Goal: Information Seeking & Learning: Learn about a topic

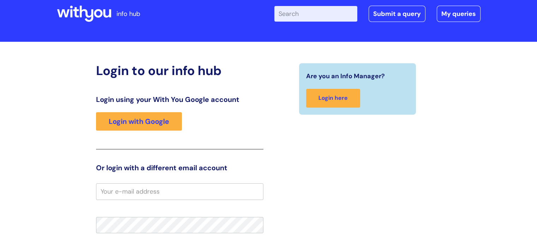
scroll to position [15, 0]
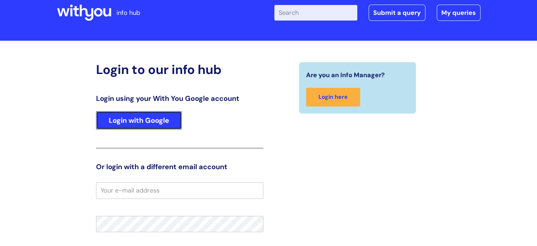
click at [163, 122] on link "Login with Google" at bounding box center [139, 120] width 86 height 18
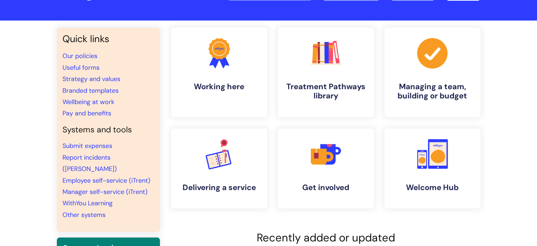
scroll to position [36, 0]
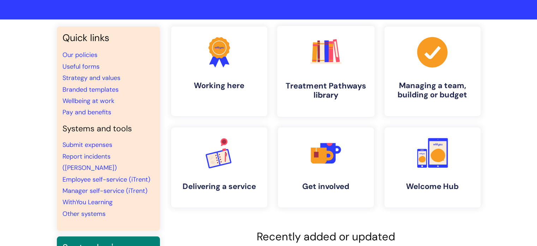
click at [336, 91] on h4 "Treatment Pathways library" at bounding box center [326, 90] width 86 height 19
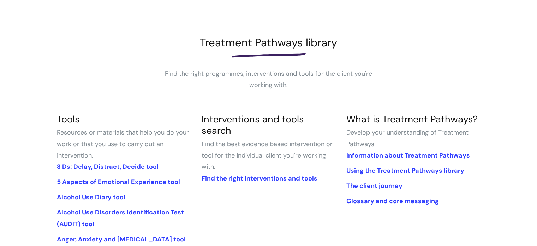
scroll to position [75, 0]
click at [92, 164] on link "3 Ds: Delay, Distract, Decide tool" at bounding box center [108, 166] width 102 height 8
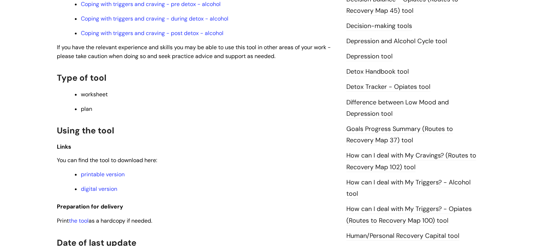
scroll to position [373, 0]
click at [100, 177] on link "printable version" at bounding box center [103, 173] width 44 height 7
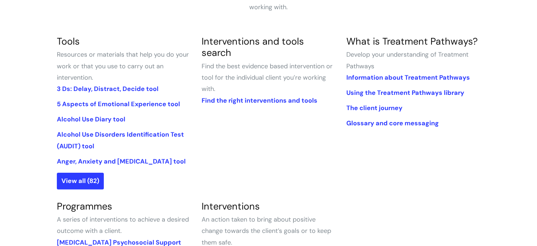
scroll to position [153, 0]
click at [81, 181] on link "View all (82)" at bounding box center [80, 180] width 47 height 16
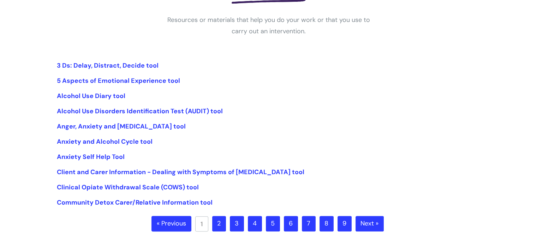
scroll to position [129, 0]
click at [222, 223] on link "2" at bounding box center [219, 224] width 14 height 16
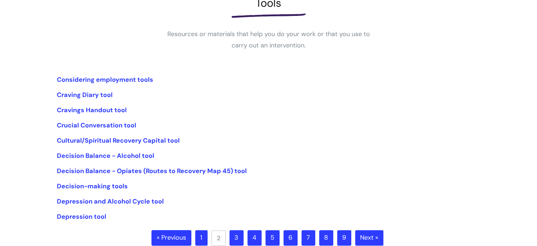
scroll to position [114, 0]
click at [117, 170] on link "Decision Balance - Opiates (Routes to Recovery Map 45) tool" at bounding box center [152, 170] width 190 height 8
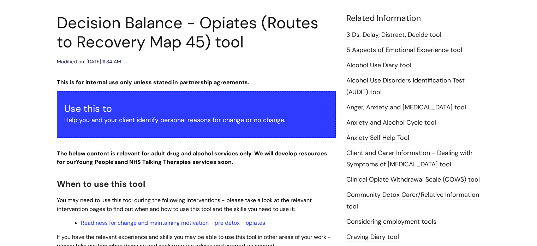
scroll to position [45, 0]
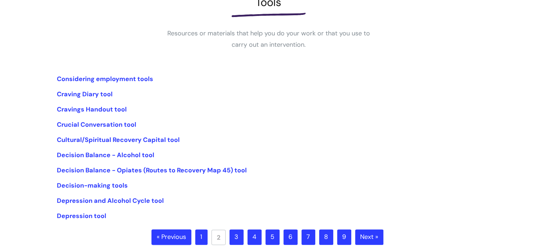
scroll to position [95, 0]
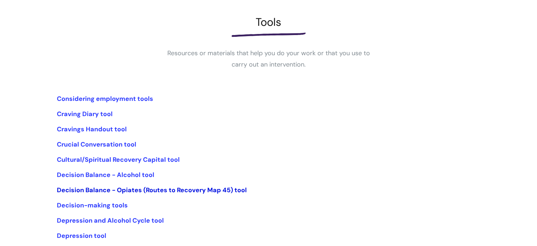
click at [128, 188] on link "Decision Balance - Opiates (Routes to Recovery Map 45) tool" at bounding box center [152, 190] width 190 height 8
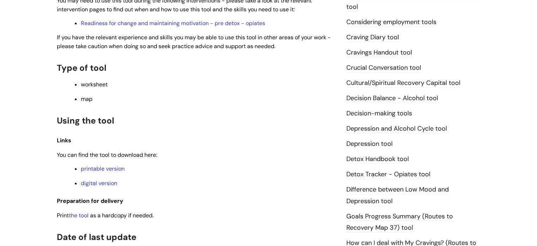
scroll to position [274, 0]
click at [110, 167] on link "printable version" at bounding box center [103, 168] width 44 height 7
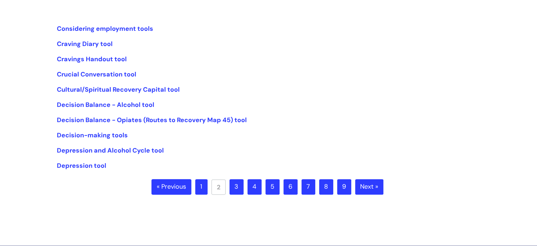
scroll to position [166, 0]
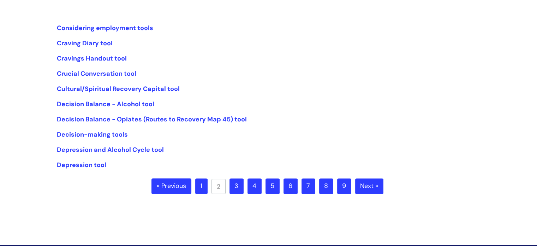
click at [241, 184] on link "3" at bounding box center [237, 186] width 14 height 16
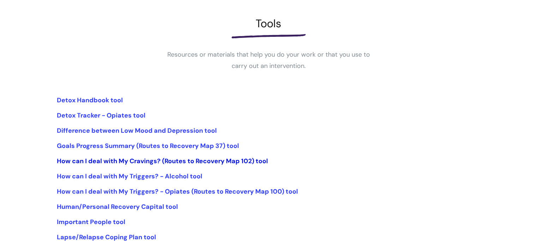
scroll to position [150, 0]
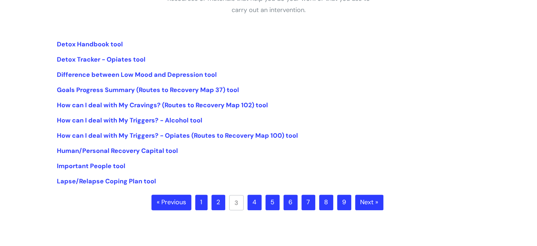
click at [252, 201] on link "4" at bounding box center [255, 202] width 14 height 16
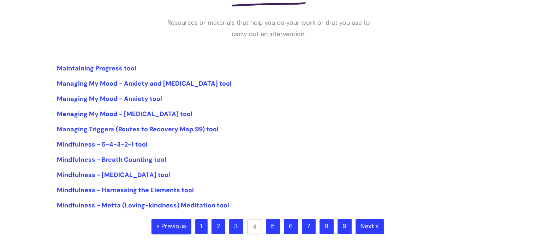
scroll to position [111, 0]
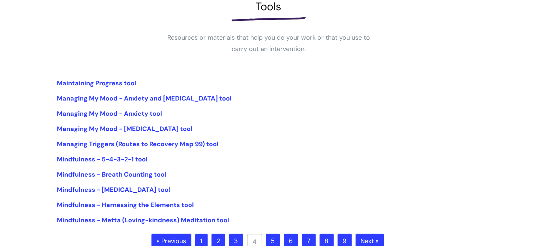
click at [274, 241] on link "5" at bounding box center [273, 241] width 14 height 16
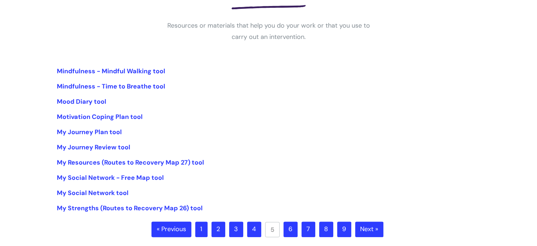
scroll to position [123, 0]
click at [96, 100] on link "Mood Diary tool" at bounding box center [81, 101] width 49 height 8
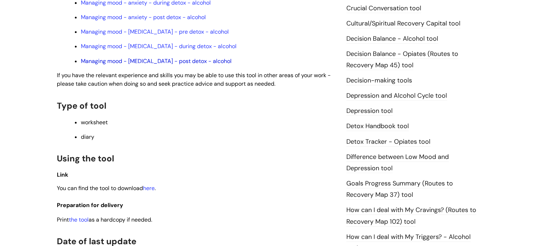
scroll to position [337, 0]
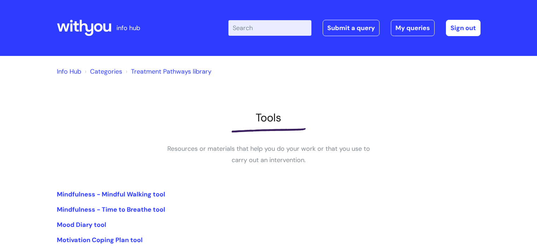
scroll to position [124, 0]
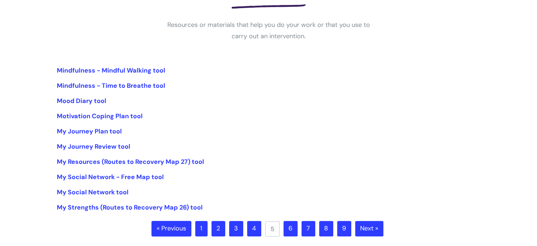
click at [297, 227] on link "6" at bounding box center [291, 229] width 14 height 16
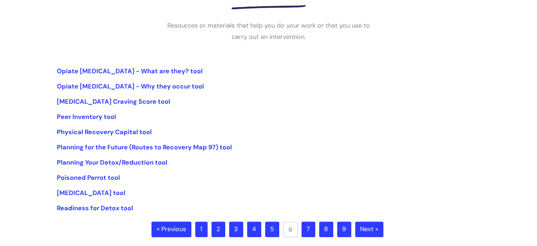
scroll to position [125, 0]
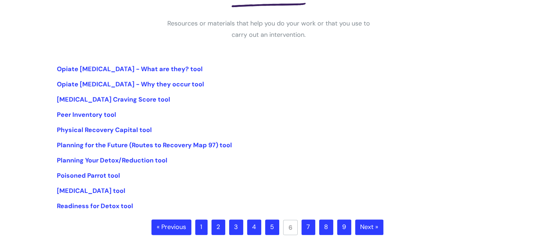
click at [304, 228] on link "7" at bounding box center [309, 227] width 14 height 16
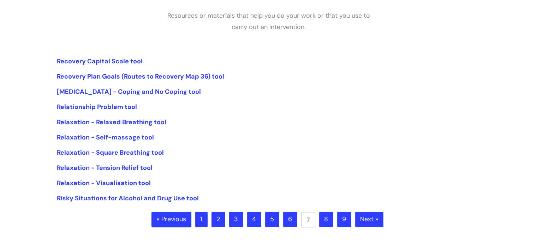
scroll to position [133, 0]
click at [325, 215] on link "8" at bounding box center [326, 219] width 14 height 16
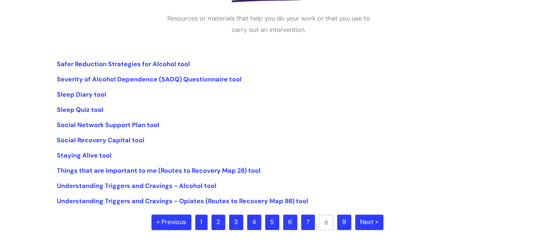
scroll to position [131, 0]
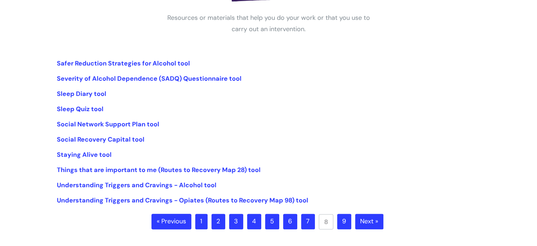
click at [200, 222] on link "1" at bounding box center [201, 221] width 12 height 16
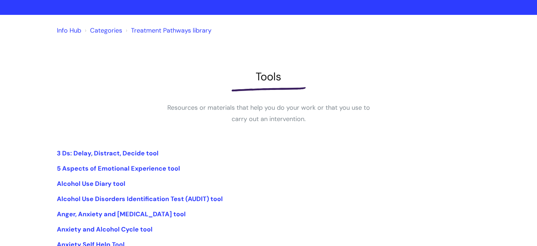
scroll to position [103, 0]
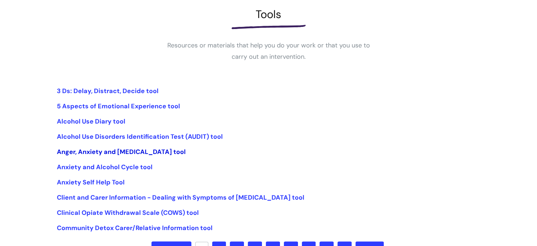
click at [155, 151] on link "Anger, Anxiety and [MEDICAL_DATA] tool" at bounding box center [121, 151] width 129 height 8
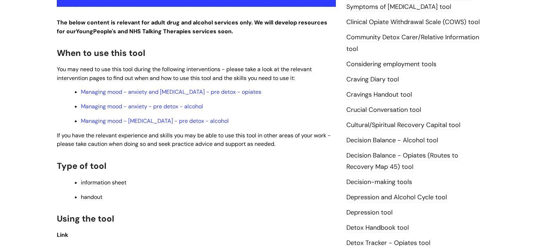
scroll to position [196, 0]
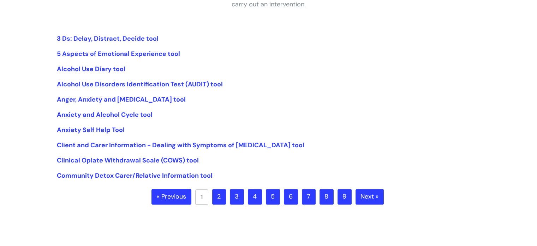
scroll to position [155, 0]
click at [219, 198] on link "2" at bounding box center [219, 197] width 14 height 16
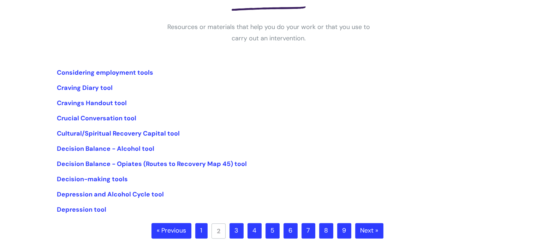
scroll to position [123, 0]
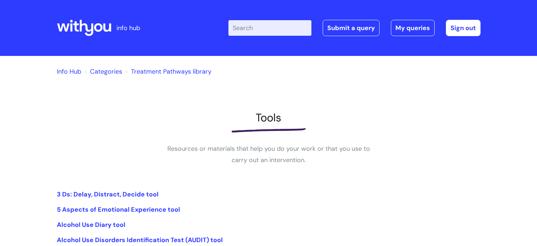
scroll to position [154, 0]
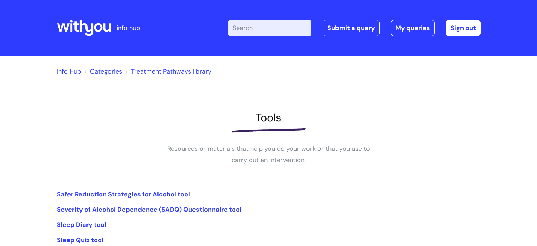
scroll to position [131, 0]
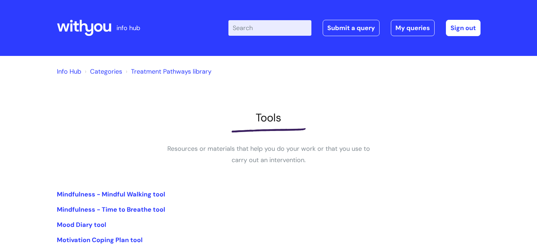
scroll to position [124, 0]
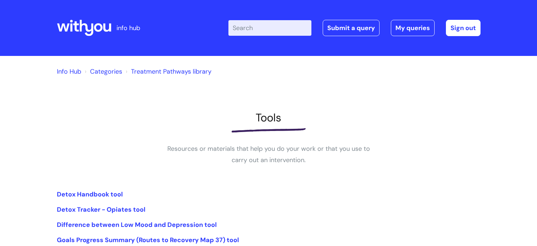
scroll to position [148, 0]
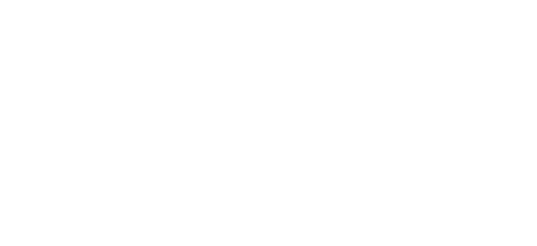
scroll to position [166, 0]
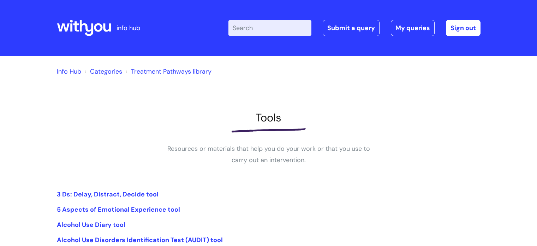
scroll to position [129, 0]
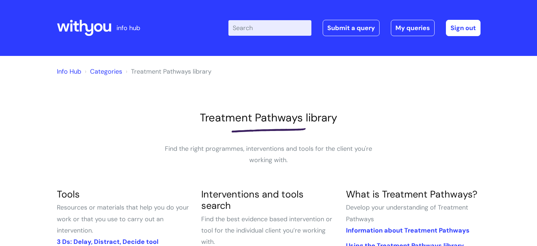
scroll to position [151, 0]
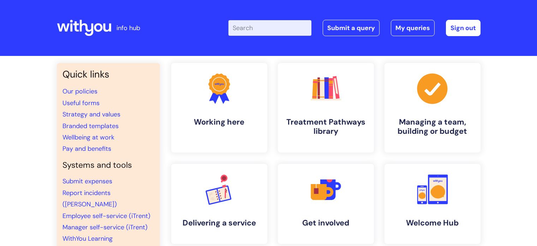
scroll to position [36, 0]
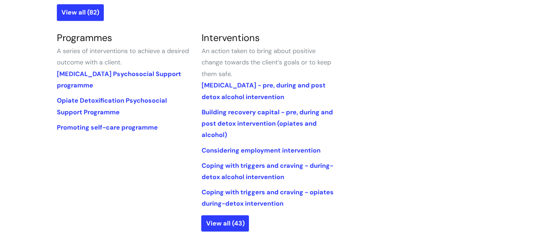
scroll to position [321, 0]
click at [232, 219] on link "View all (43)" at bounding box center [225, 223] width 48 height 16
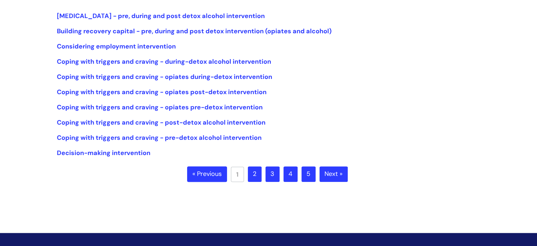
scroll to position [188, 0]
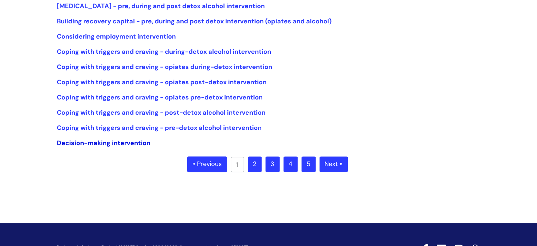
click at [127, 144] on link "Decision-making intervention" at bounding box center [104, 143] width 94 height 8
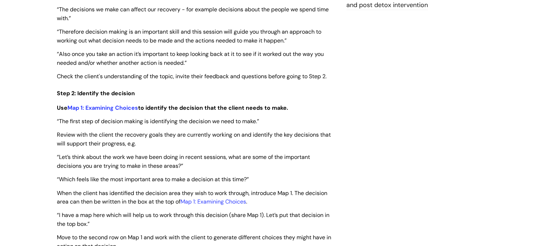
scroll to position [900, 0]
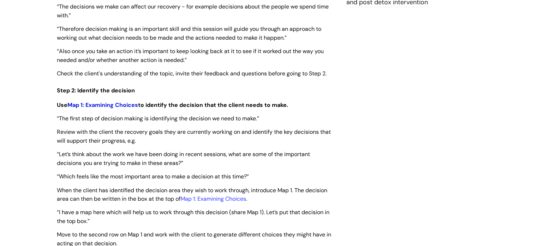
click at [102, 106] on link "Map 1: Examining Choices" at bounding box center [102, 104] width 71 height 7
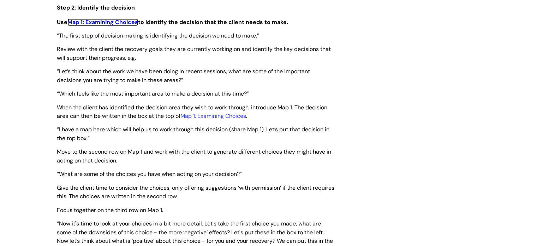
scroll to position [984, 0]
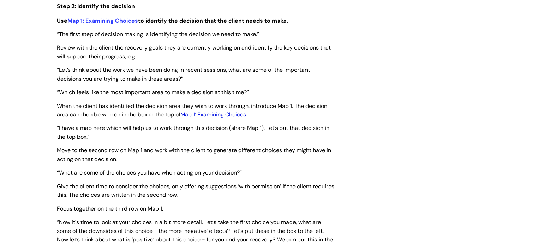
click at [211, 118] on link "Map 1: Examining Choices" at bounding box center [214, 114] width 66 height 7
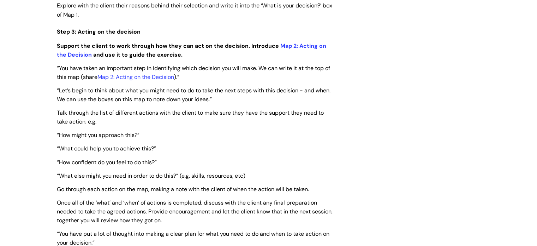
scroll to position [1335, 0]
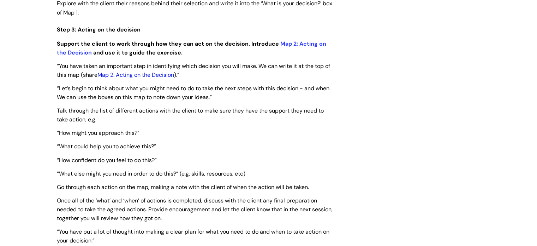
click at [149, 72] on link "Map 2: Acting on the Decision" at bounding box center [136, 74] width 77 height 7
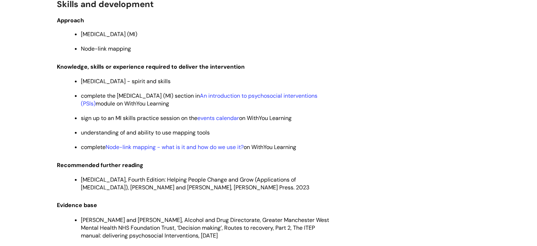
scroll to position [1815, 0]
click at [231, 122] on link "events calendar" at bounding box center [219, 117] width 42 height 7
